Goal: Contribute content: Contribute content

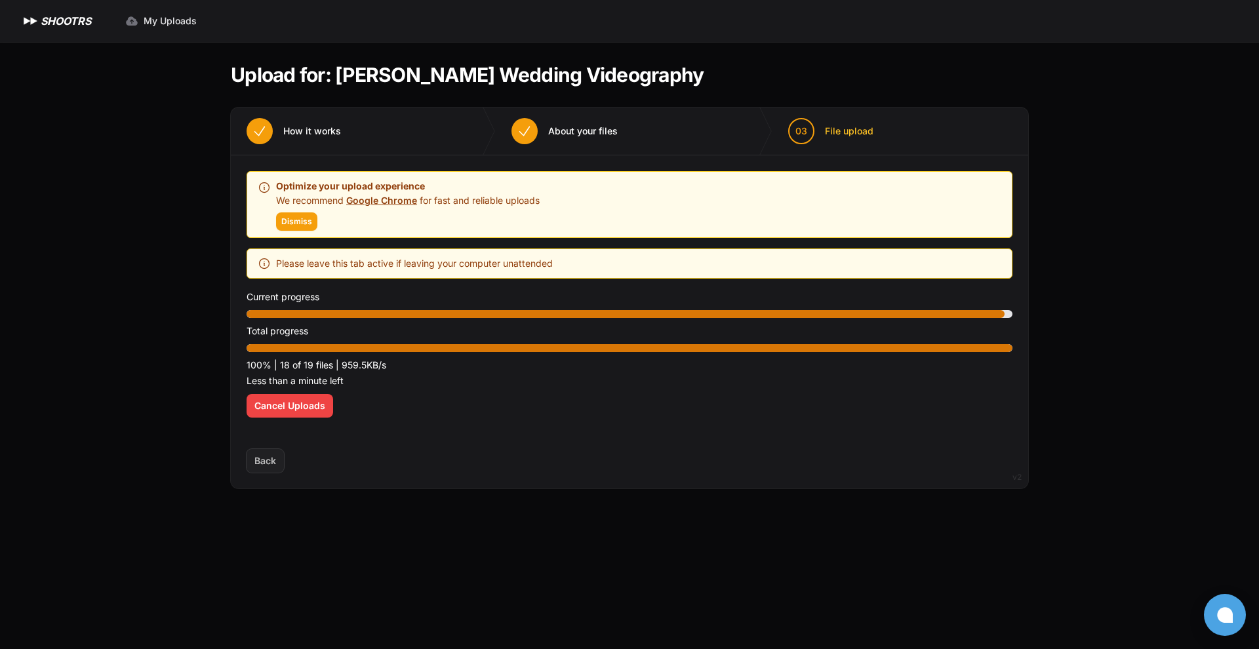
click at [577, 365] on p "100% | 18 of 19 files | 959.5KB/s" at bounding box center [630, 365] width 766 height 16
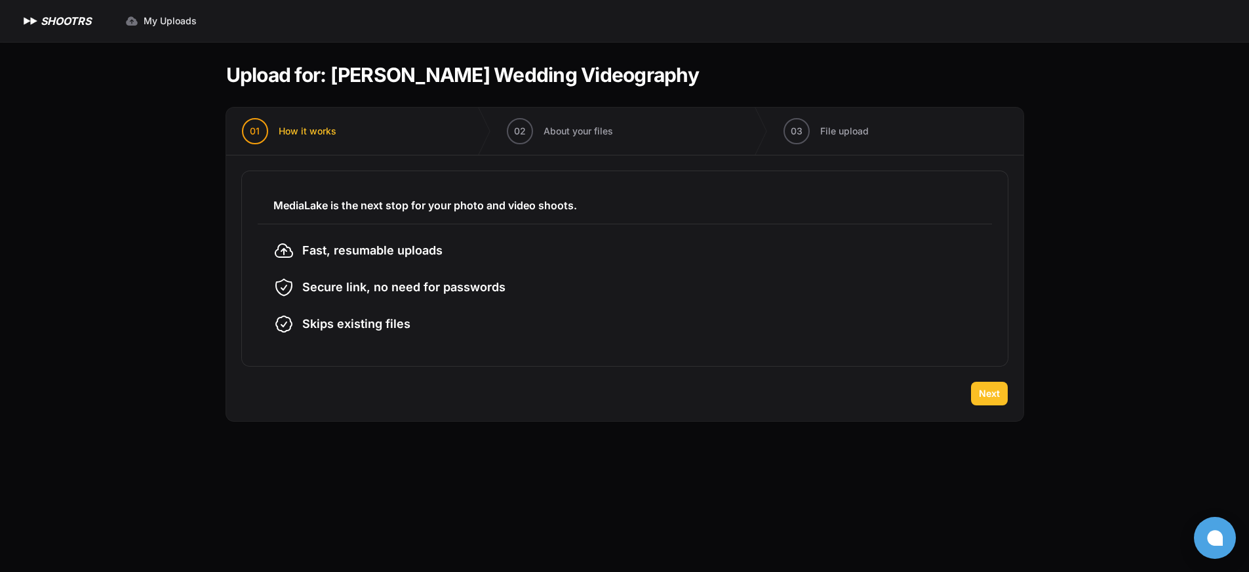
click at [988, 394] on span "Next" at bounding box center [989, 393] width 21 height 13
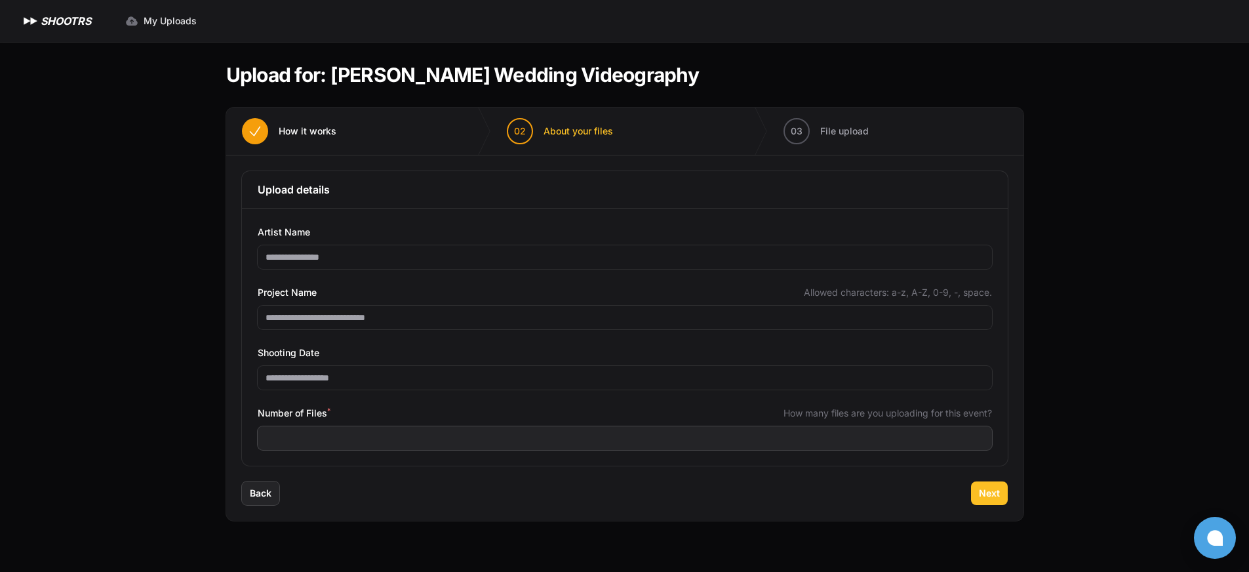
click at [997, 498] on span "Next" at bounding box center [989, 493] width 21 height 13
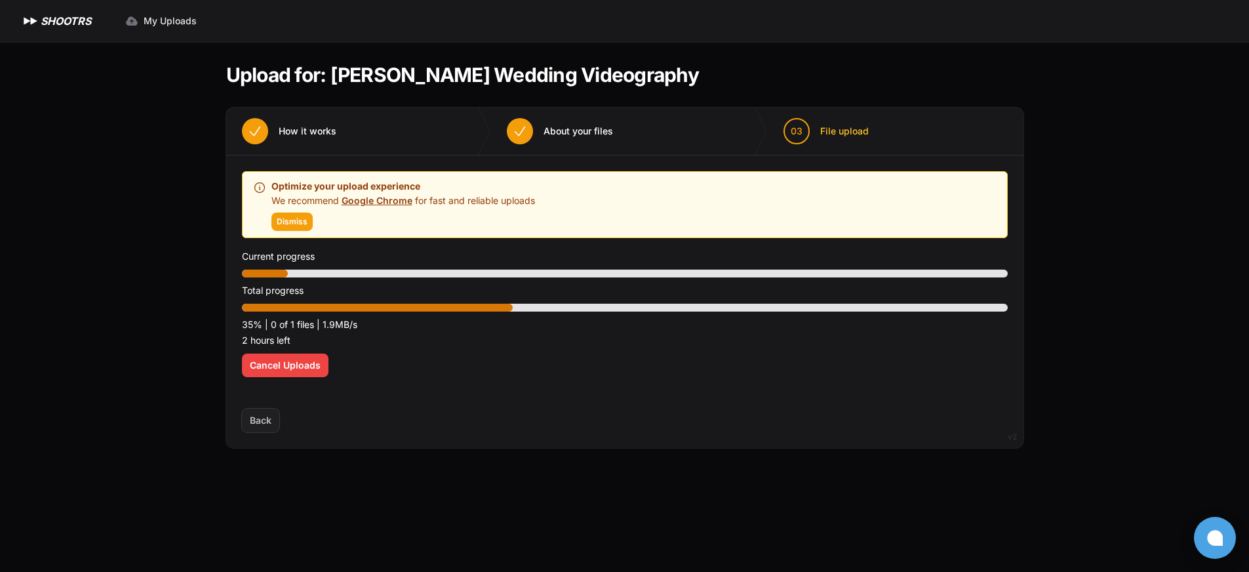
click at [1064, 237] on div "Expand sidebar Collapse sidebar SHOOTRS SHOOTRS My Uploads" at bounding box center [624, 286] width 1249 height 572
